Goal: Task Accomplishment & Management: Manage account settings

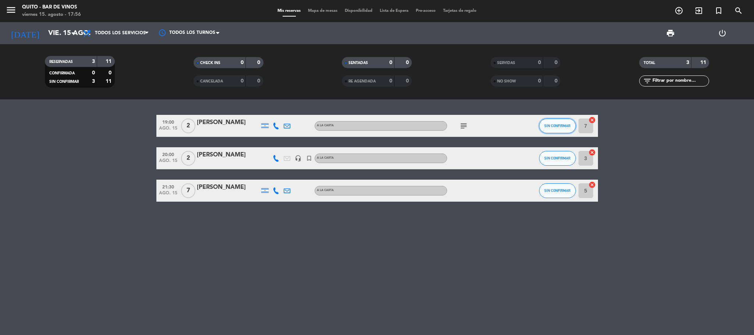
click at [557, 127] on span "SIN CONFIRMAR" at bounding box center [557, 126] width 26 height 4
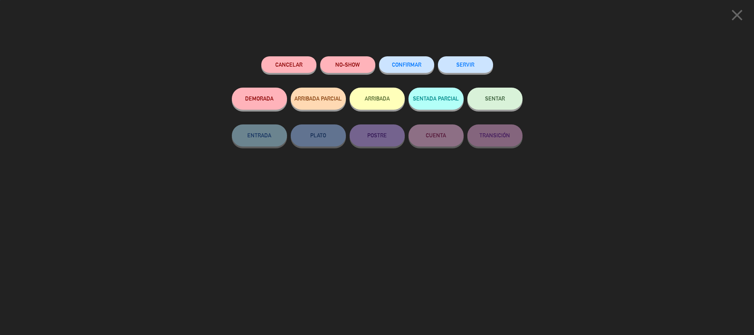
click at [398, 73] on button "CONFIRMAR" at bounding box center [406, 64] width 55 height 17
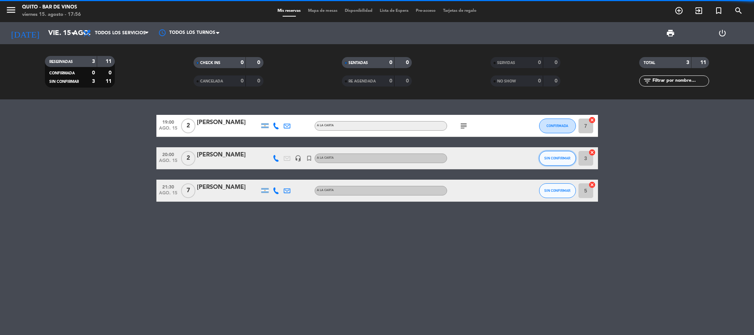
click at [548, 157] on span "SIN CONFIRMAR" at bounding box center [557, 158] width 26 height 4
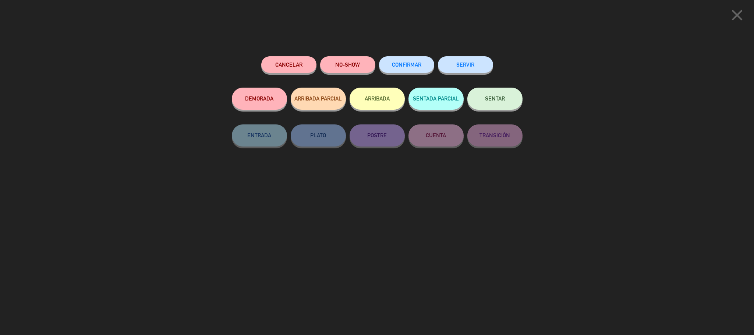
click at [407, 62] on button "CONFIRMAR" at bounding box center [406, 64] width 55 height 17
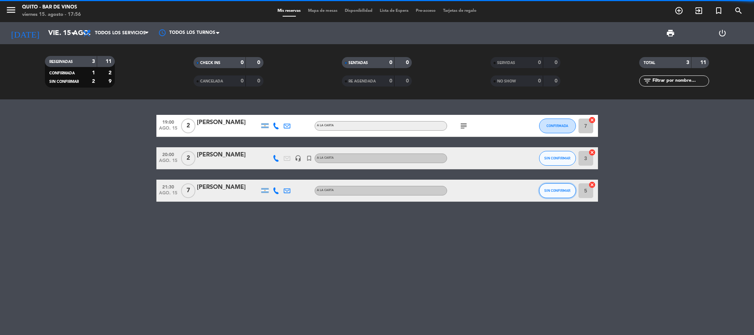
click at [550, 190] on span "SIN CONFIRMAR" at bounding box center [557, 190] width 26 height 4
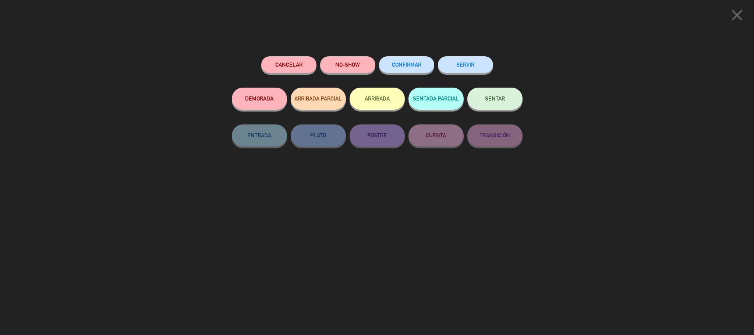
click at [406, 62] on button "CONFIRMAR" at bounding box center [406, 64] width 55 height 17
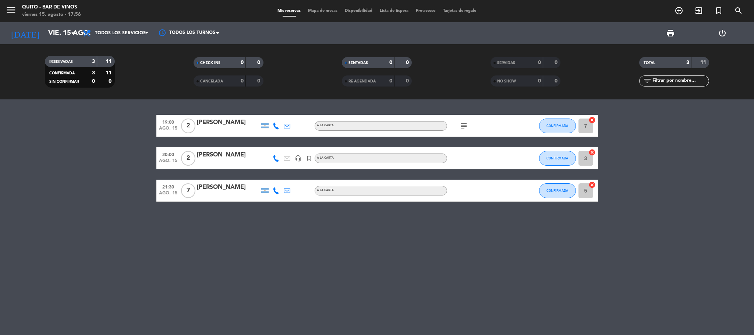
click at [464, 126] on icon "subject" at bounding box center [463, 125] width 9 height 9
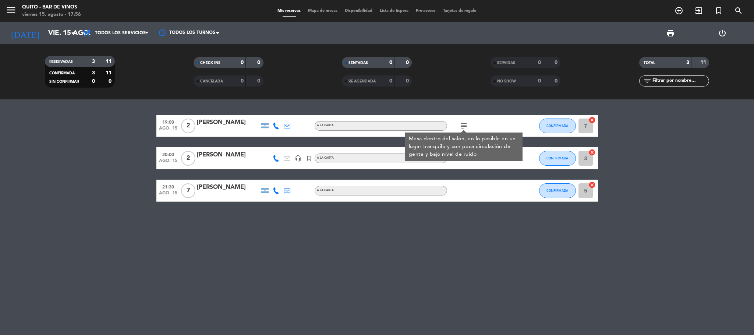
click at [500, 120] on div "subject Mesa dentro del salón, en lo posible en un lugar tranquilo y con poca c…" at bounding box center [480, 126] width 66 height 22
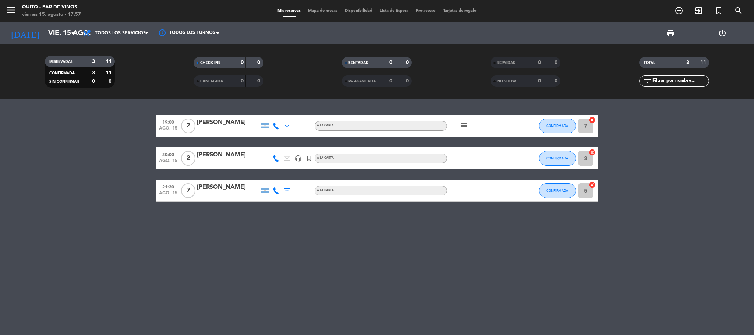
click at [216, 121] on div "[PERSON_NAME]" at bounding box center [228, 123] width 63 height 10
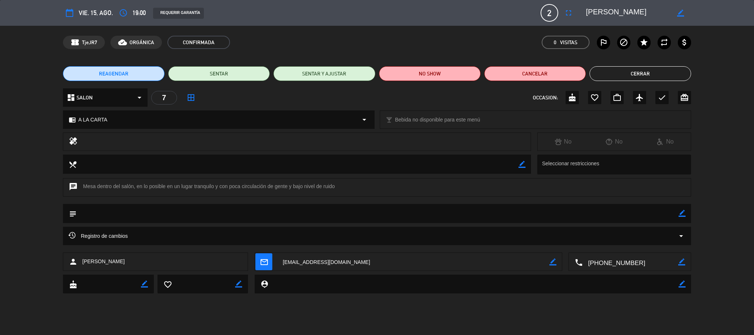
click at [638, 78] on button "Cerrar" at bounding box center [640, 73] width 102 height 15
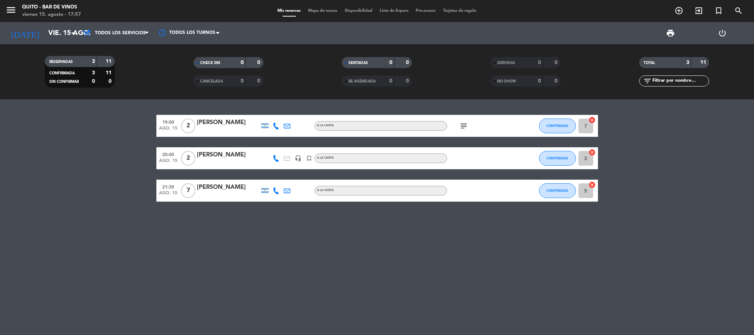
click at [19, 7] on span "menu" at bounding box center [14, 11] width 17 height 17
click at [16, 8] on span "menu MENU" at bounding box center [14, 11] width 17 height 17
click at [15, 9] on icon "menu" at bounding box center [11, 9] width 11 height 11
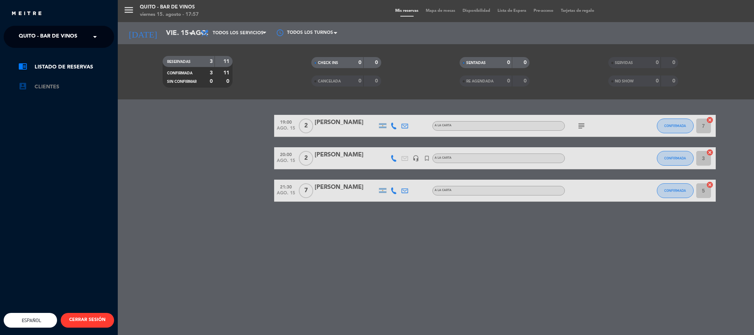
click at [58, 85] on link "account_box Clientes" at bounding box center [66, 86] width 96 height 9
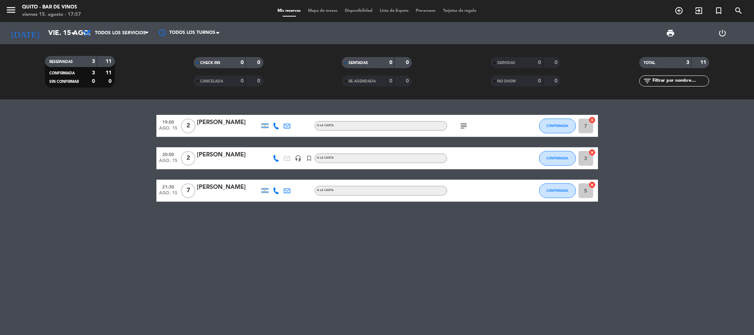
click at [19, 24] on div "[DATE] [DATE] arrow_drop_down" at bounding box center [43, 33] width 74 height 22
click at [23, 25] on icon "[DATE]" at bounding box center [25, 33] width 39 height 16
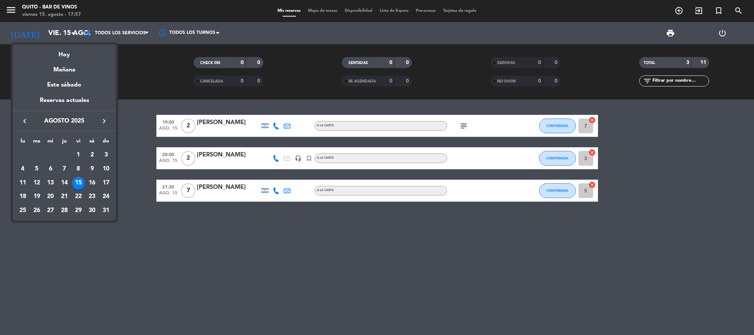
click at [29, 29] on div at bounding box center [377, 167] width 754 height 335
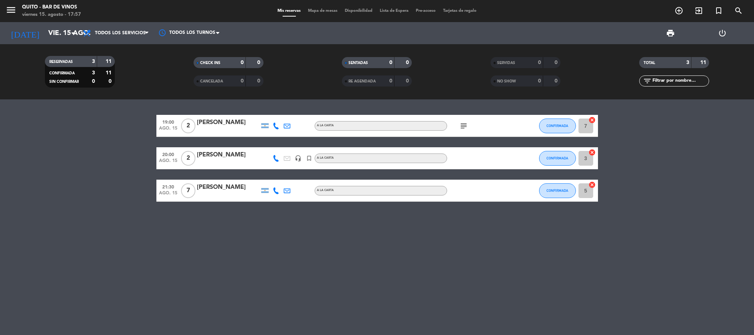
click at [45, 29] on input "vie. 15 ago." at bounding box center [89, 32] width 89 height 15
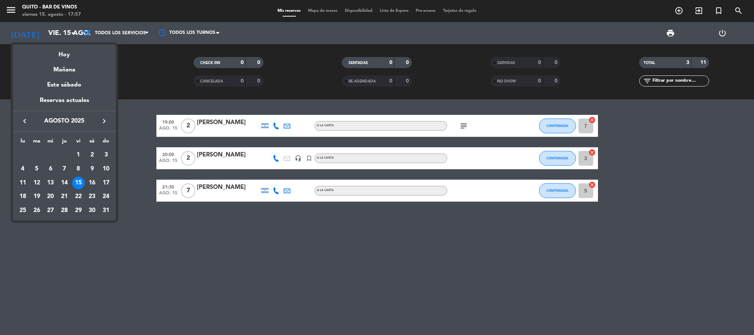
click at [150, 99] on div at bounding box center [377, 167] width 754 height 335
